Goal: Task Accomplishment & Management: Manage account settings

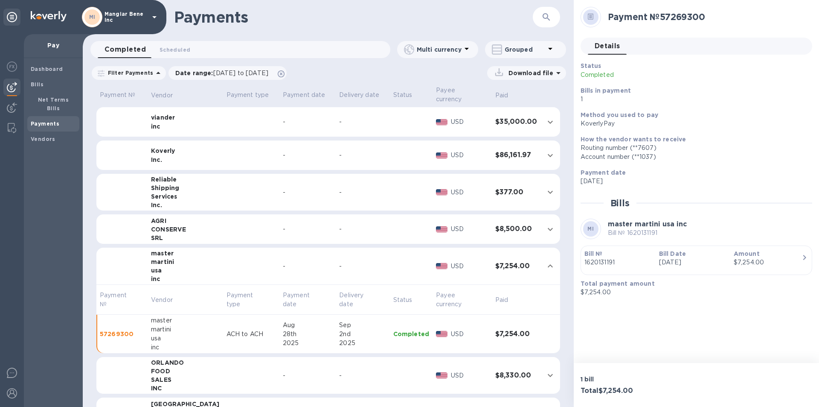
scroll to position [26, 0]
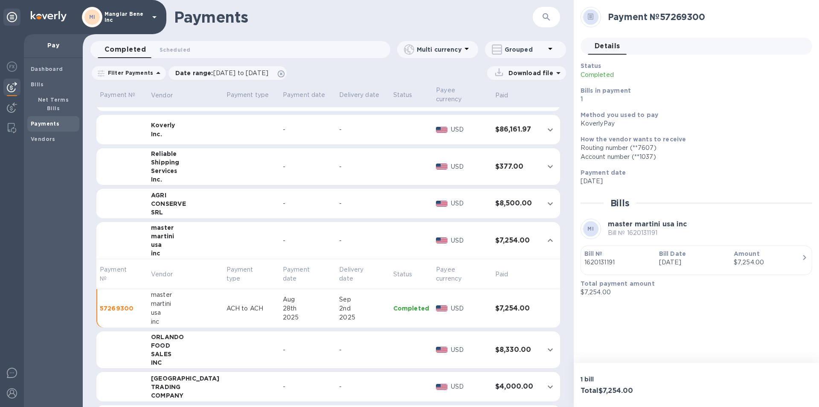
click at [223, 338] on td at bounding box center [251, 349] width 56 height 37
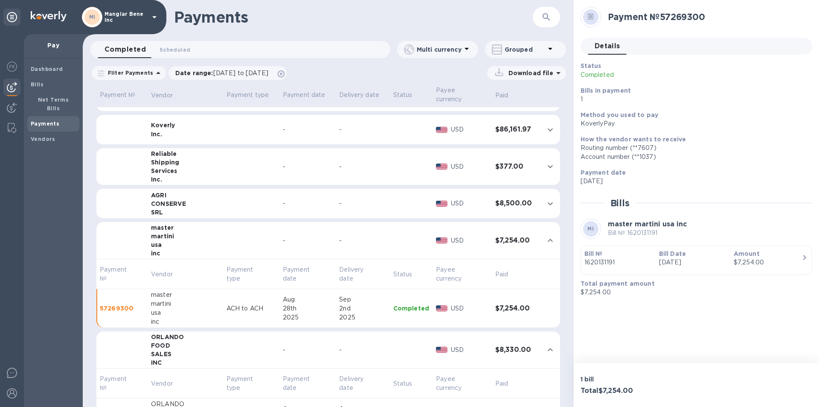
scroll to position [154, 0]
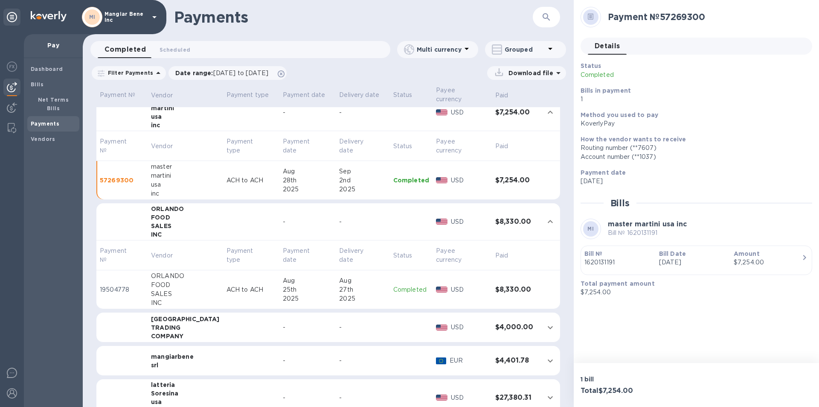
click at [155, 17] on icon at bounding box center [154, 17] width 4 height 2
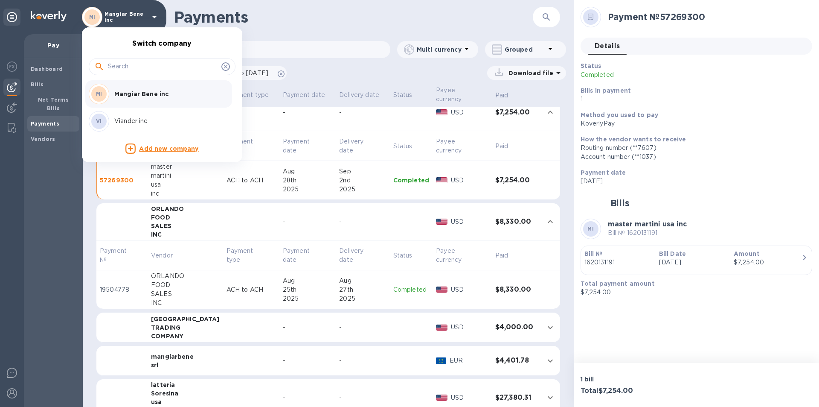
click at [131, 116] on div "VI Viander inc" at bounding box center [155, 121] width 133 height 20
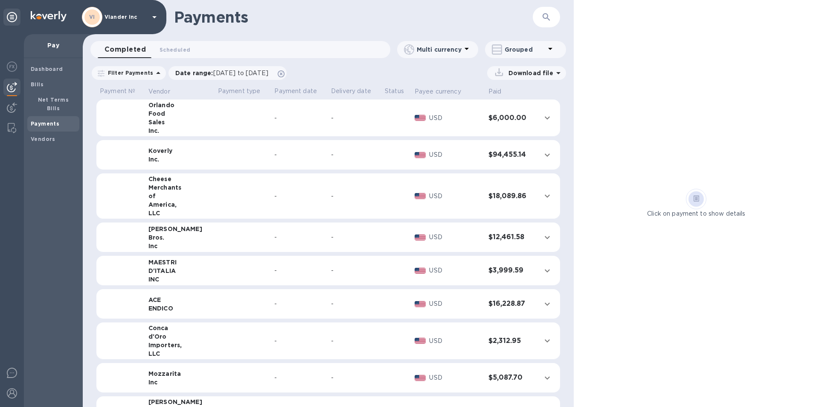
click at [216, 129] on td at bounding box center [243, 117] width 57 height 37
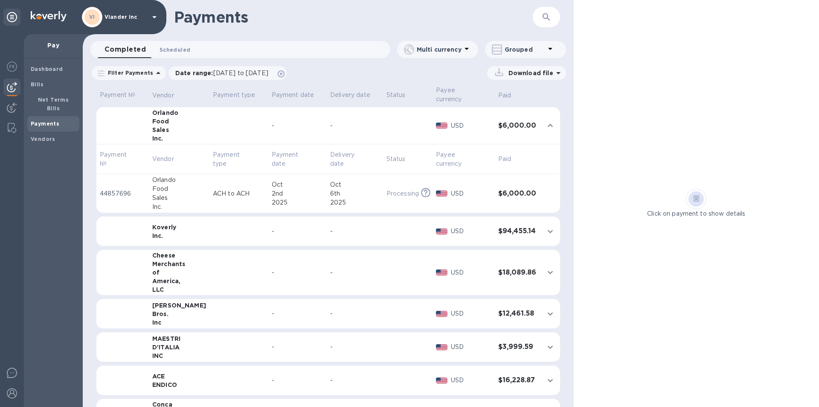
click at [174, 50] on span "Scheduled 0" at bounding box center [175, 49] width 31 height 9
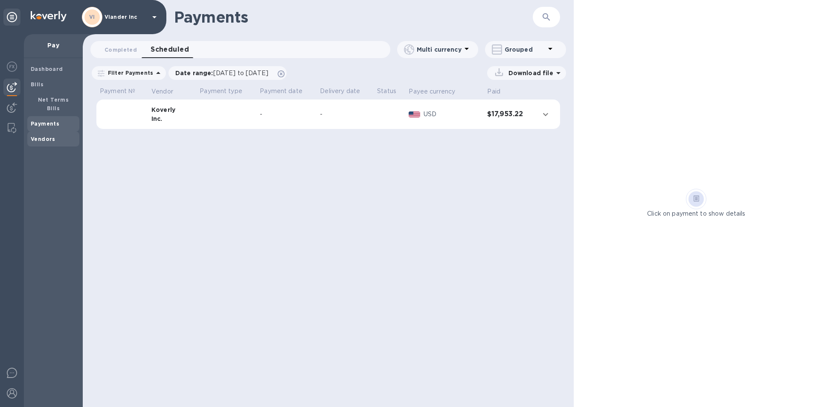
click at [47, 136] on b "Vendors" at bounding box center [43, 139] width 25 height 6
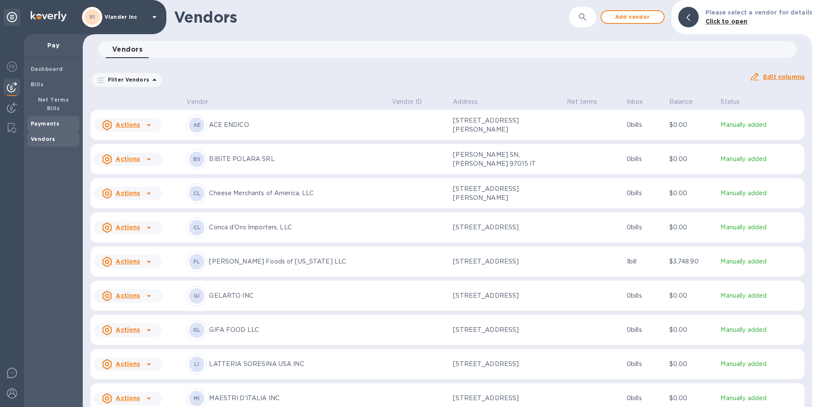
click at [42, 120] on span "Payments" at bounding box center [45, 124] width 29 height 9
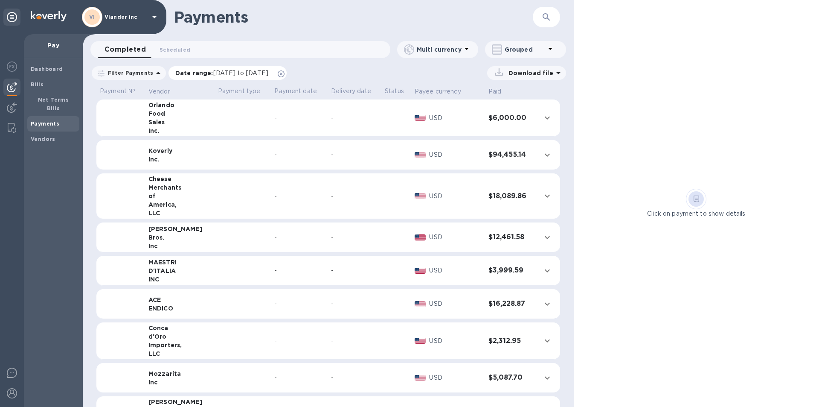
click at [222, 74] on span "09/02/2025 to 10/03/2025" at bounding box center [240, 73] width 55 height 7
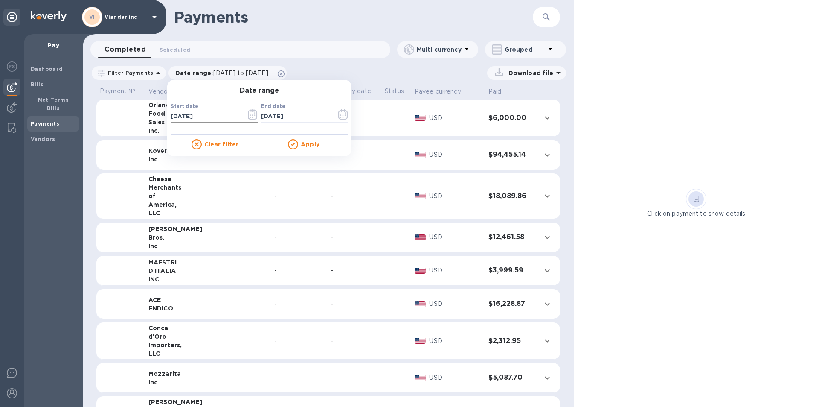
click at [250, 115] on icon "button" at bounding box center [253, 114] width 10 height 10
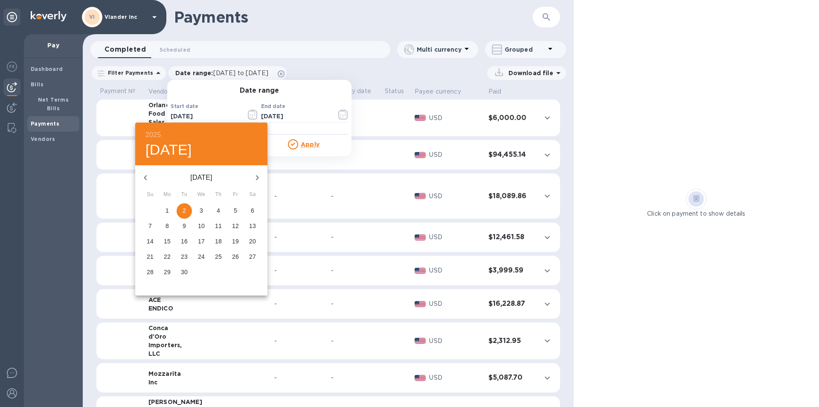
click at [257, 176] on icon "button" at bounding box center [257, 177] width 3 height 5
click at [257, 176] on icon "button" at bounding box center [257, 177] width 10 height 10
click at [148, 178] on icon "button" at bounding box center [145, 177] width 10 height 10
click at [149, 178] on icon "button" at bounding box center [145, 177] width 10 height 10
click at [169, 259] on p "22" at bounding box center [167, 256] width 7 height 9
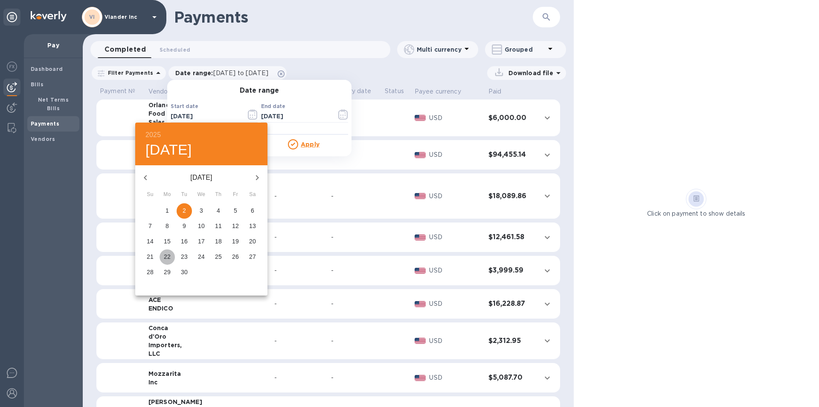
type input "09/22/2025"
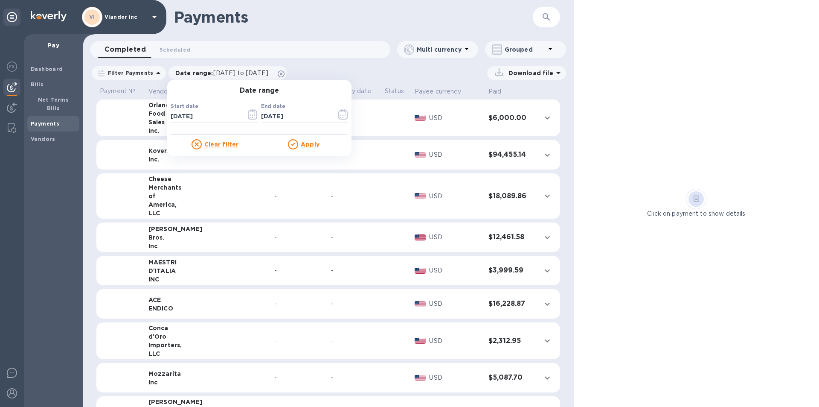
click at [305, 145] on u "Apply" at bounding box center [310, 144] width 19 height 7
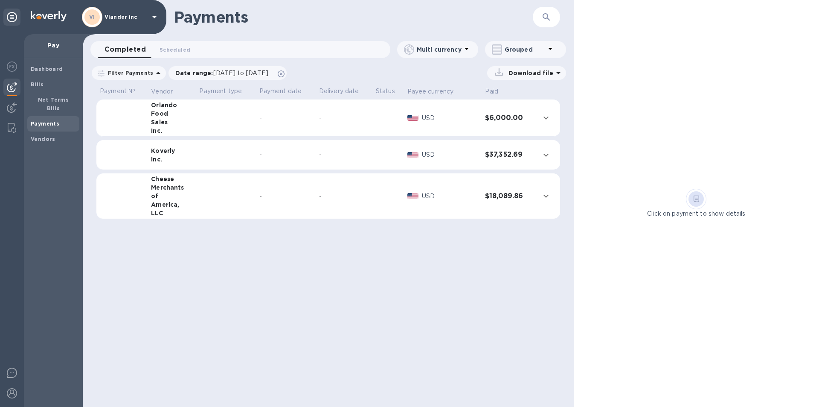
click at [314, 197] on td "-" at bounding box center [286, 196] width 60 height 46
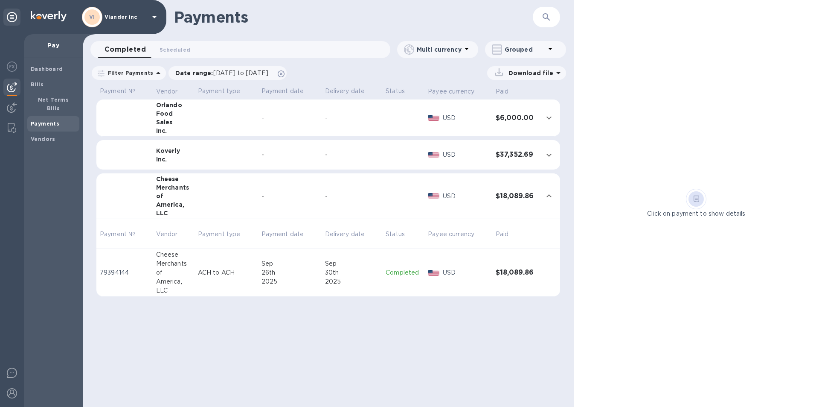
click at [210, 157] on td at bounding box center [227, 155] width 64 height 30
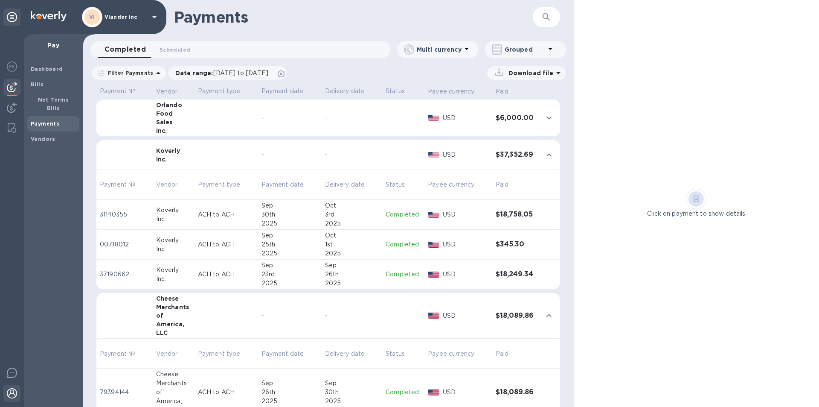
click at [15, 394] on img at bounding box center [12, 393] width 10 height 10
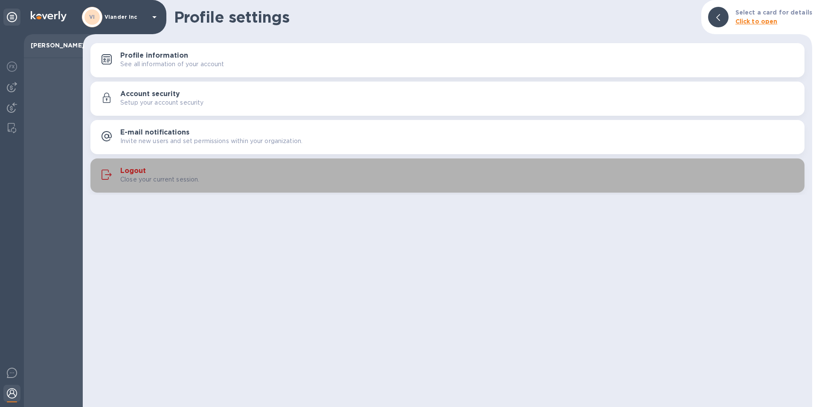
click at [149, 171] on div "Logout Close your current session." at bounding box center [459, 175] width 678 height 17
